Goal: Task Accomplishment & Management: Complete application form

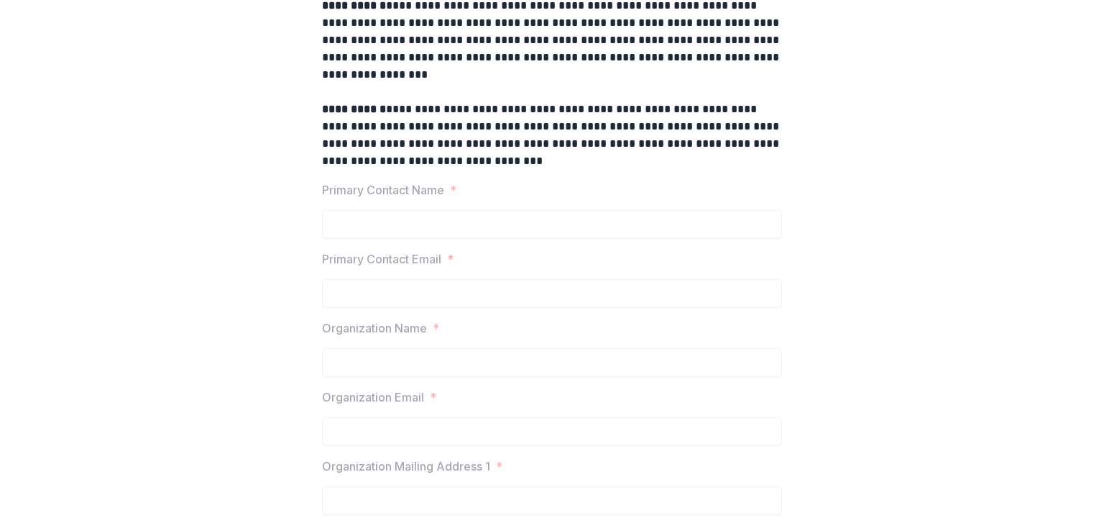
scroll to position [281, 0]
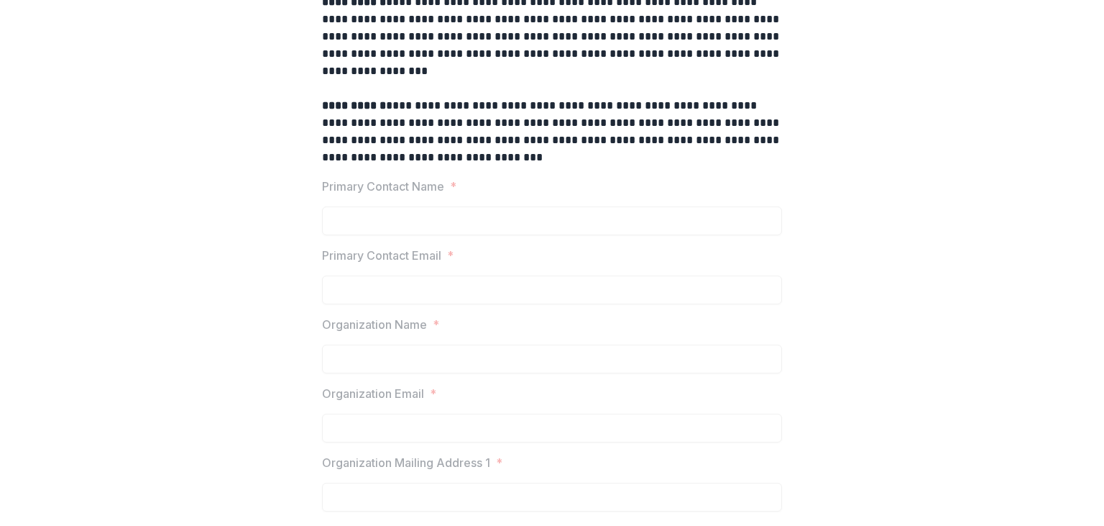
click at [488, 192] on label "Primary Contact Name *" at bounding box center [548, 186] width 452 height 17
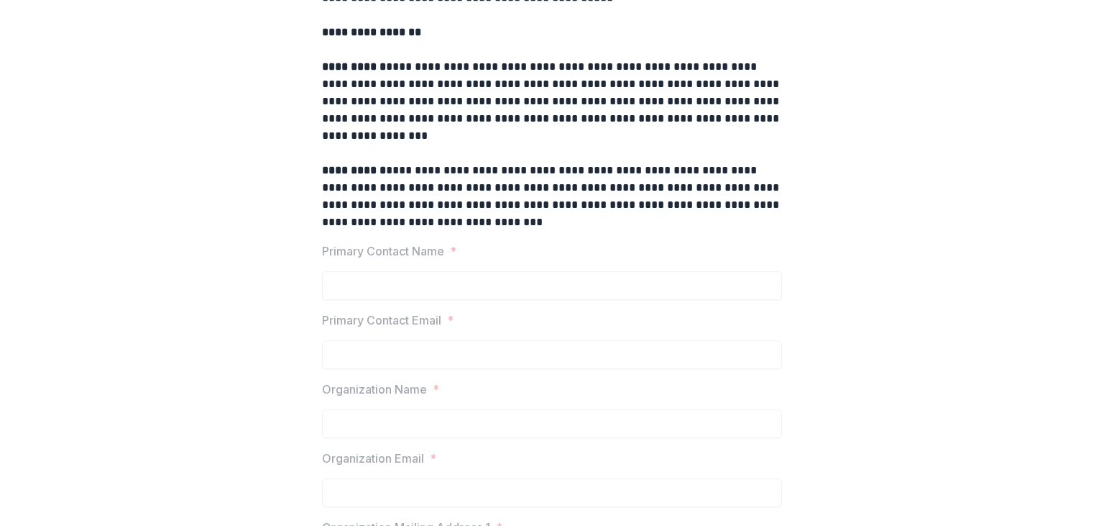
scroll to position [0, 0]
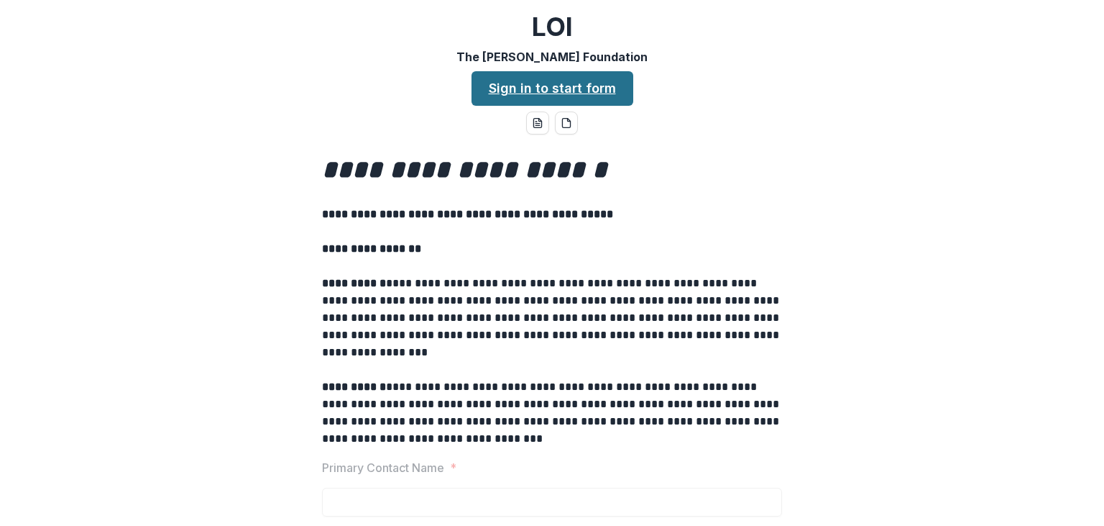
click at [562, 88] on link "Sign in to start form" at bounding box center [553, 88] width 162 height 35
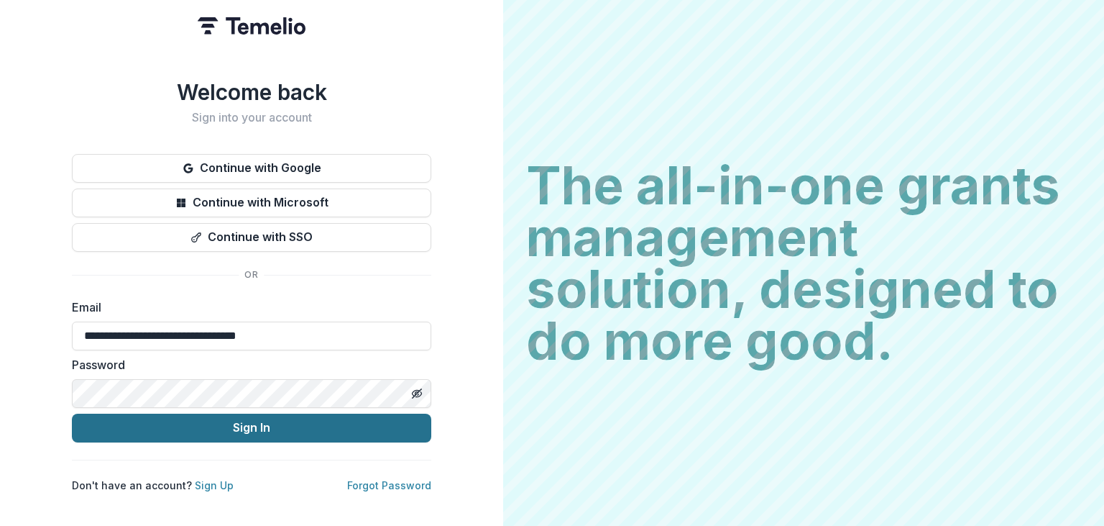
click at [271, 423] on button "Sign In" at bounding box center [252, 427] width 360 height 29
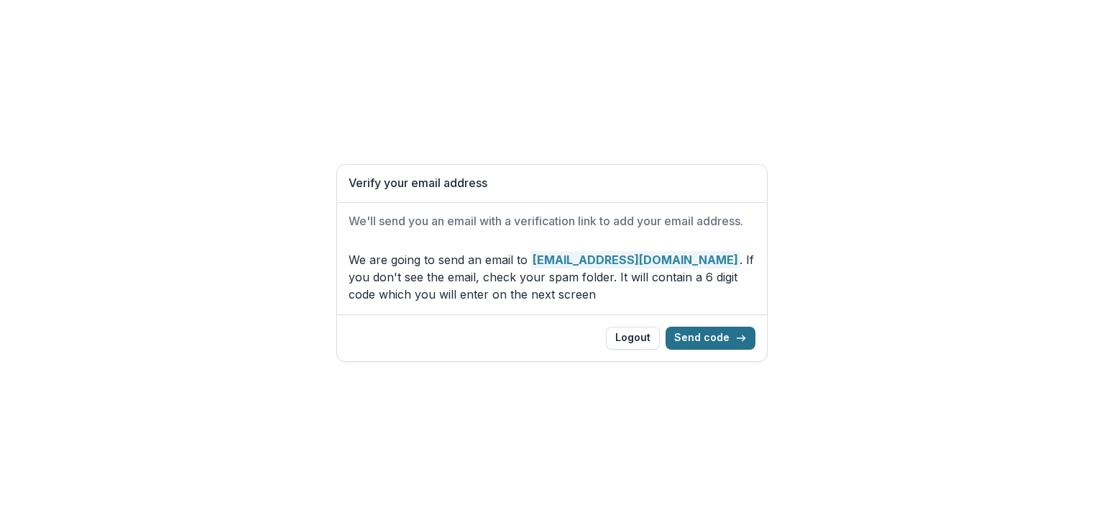
click at [713, 338] on button "Send code" at bounding box center [711, 337] width 90 height 23
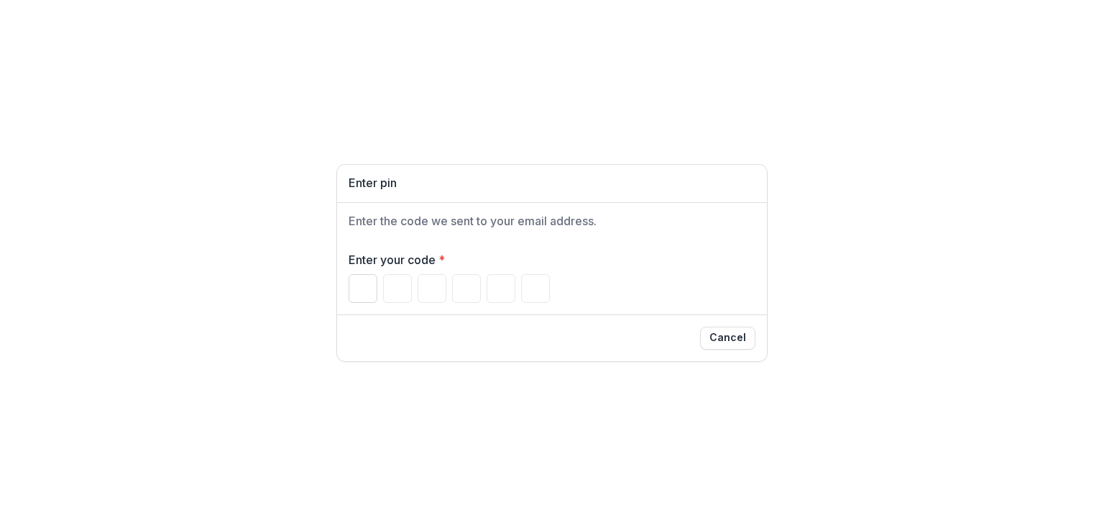
click at [362, 291] on input "Please enter your pin code" at bounding box center [363, 288] width 29 height 29
type input "*"
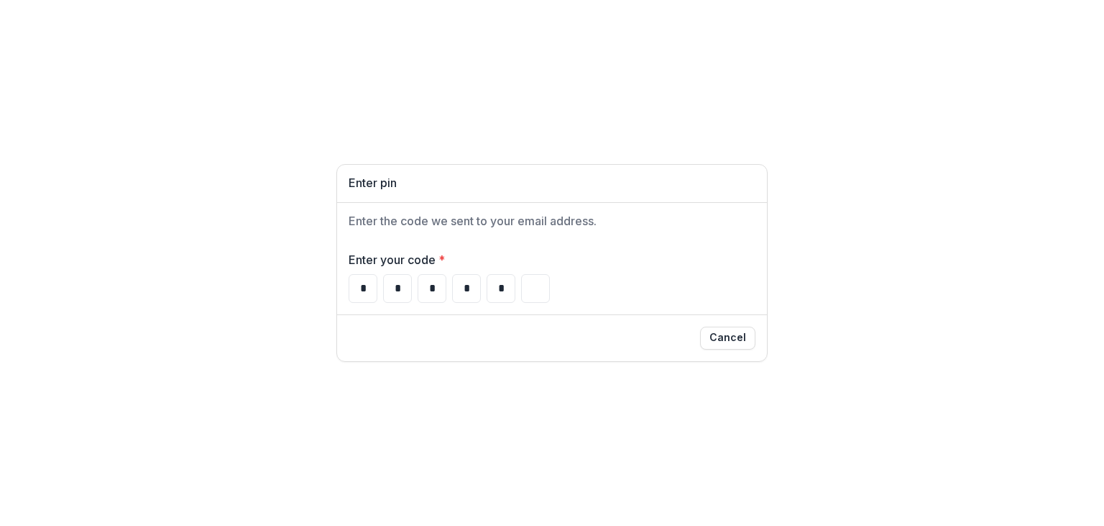
type input "*"
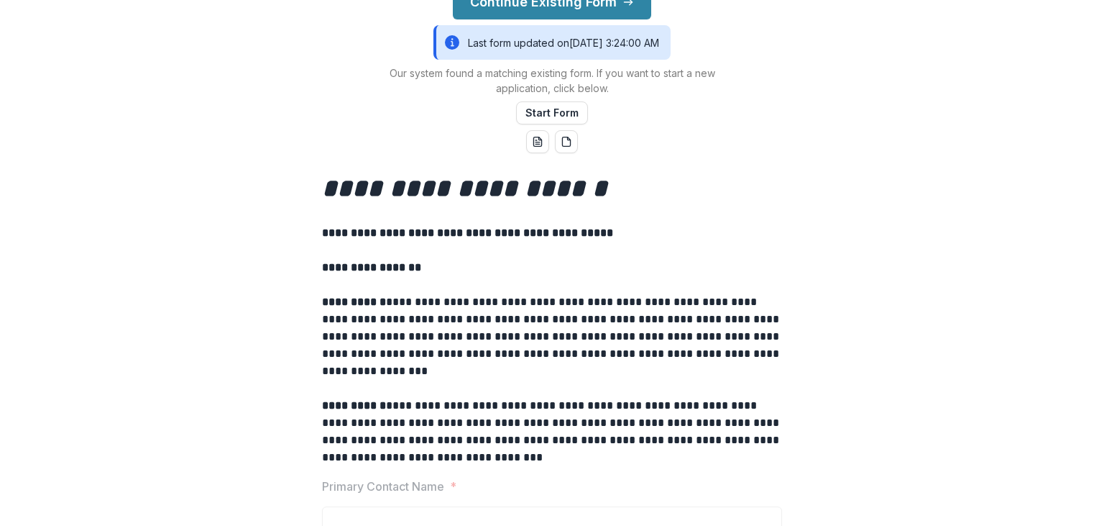
scroll to position [99, 0]
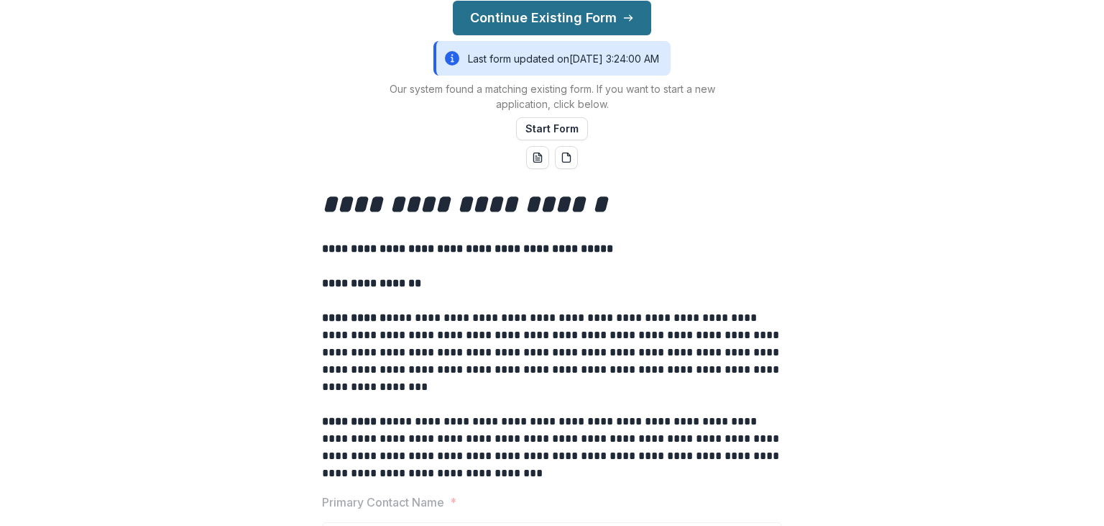
click at [593, 17] on button "Continue Existing Form" at bounding box center [552, 18] width 198 height 35
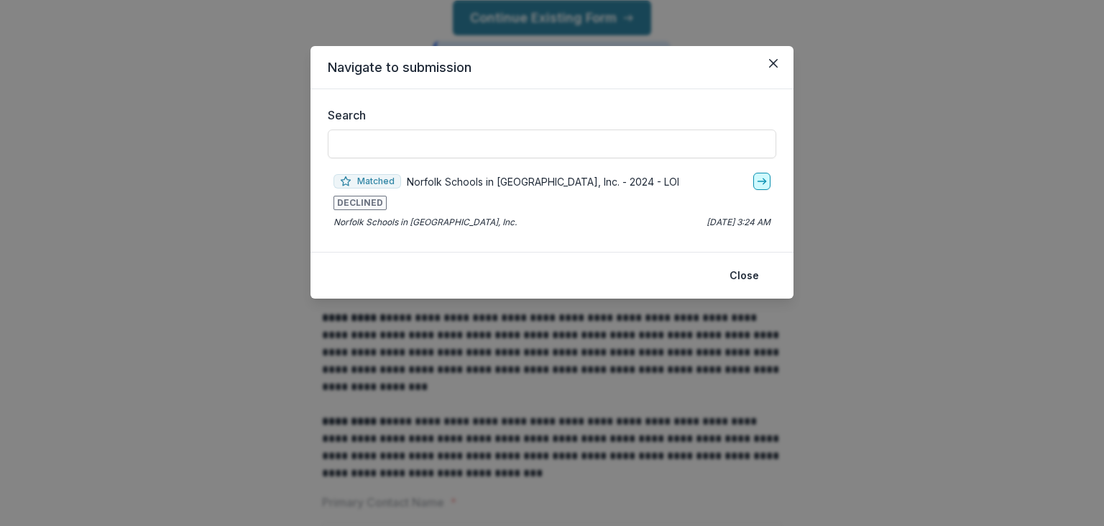
click at [764, 180] on icon "go-to" at bounding box center [762, 181] width 12 height 12
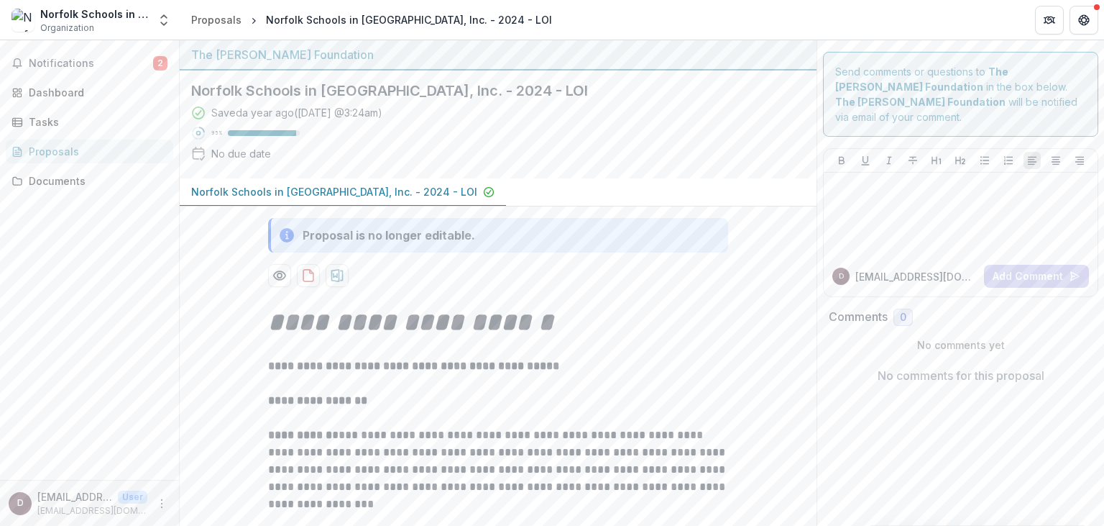
click at [360, 188] on p "Norfolk Schools in Malawi, Inc. - 2024 - LOI" at bounding box center [334, 191] width 286 height 15
click at [867, 186] on div at bounding box center [961, 214] width 262 height 72
click at [1020, 265] on button "Add Comment" at bounding box center [1036, 276] width 105 height 23
